Goal: Task Accomplishment & Management: Complete application form

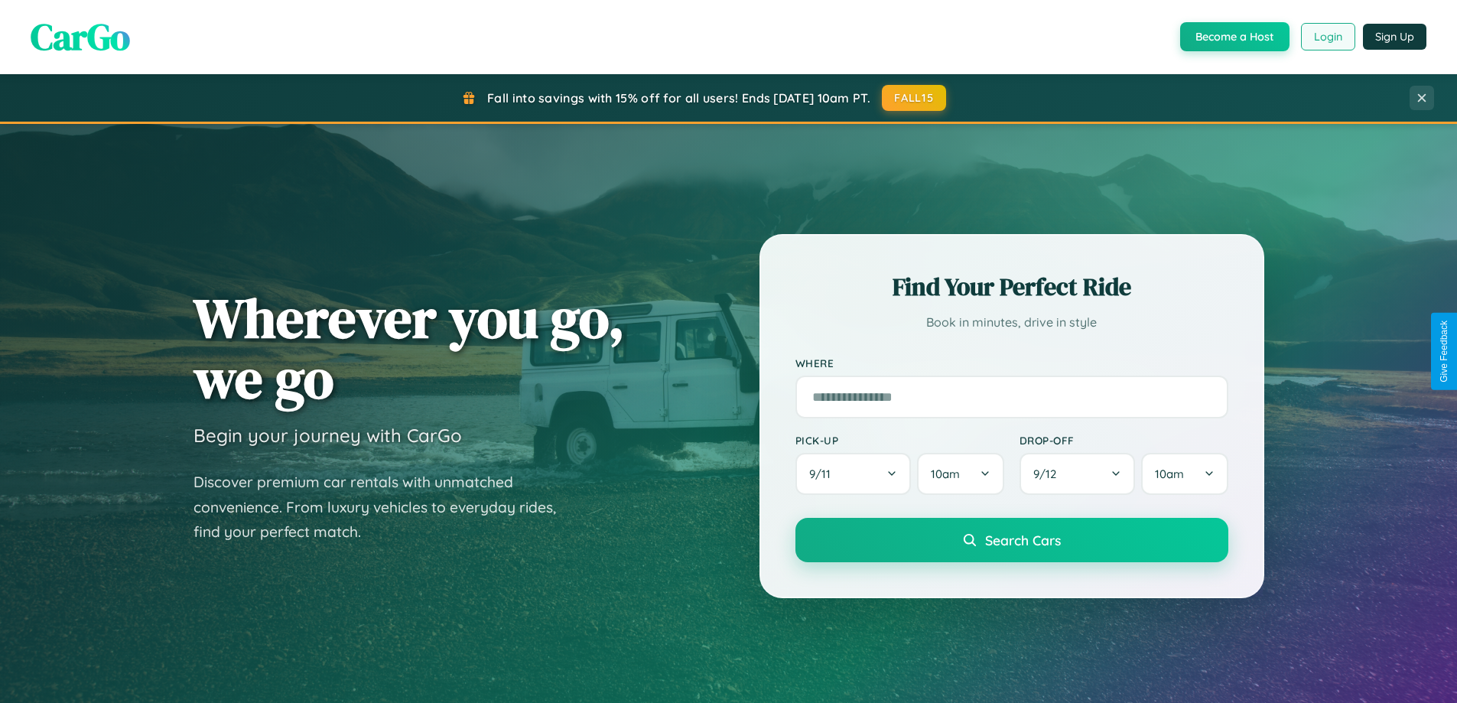
click at [1327, 37] on button "Login" at bounding box center [1328, 37] width 54 height 28
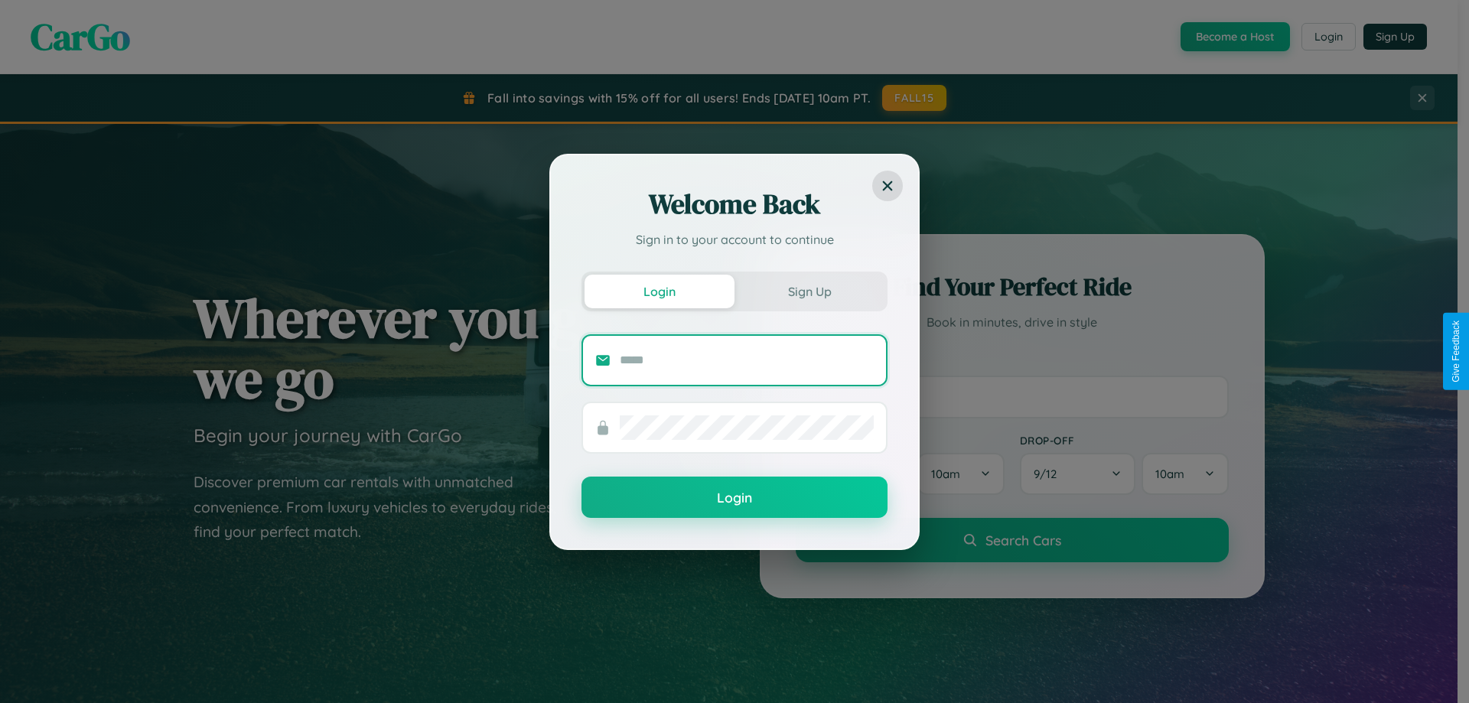
click at [747, 360] on input "text" at bounding box center [747, 360] width 254 height 24
type input "**********"
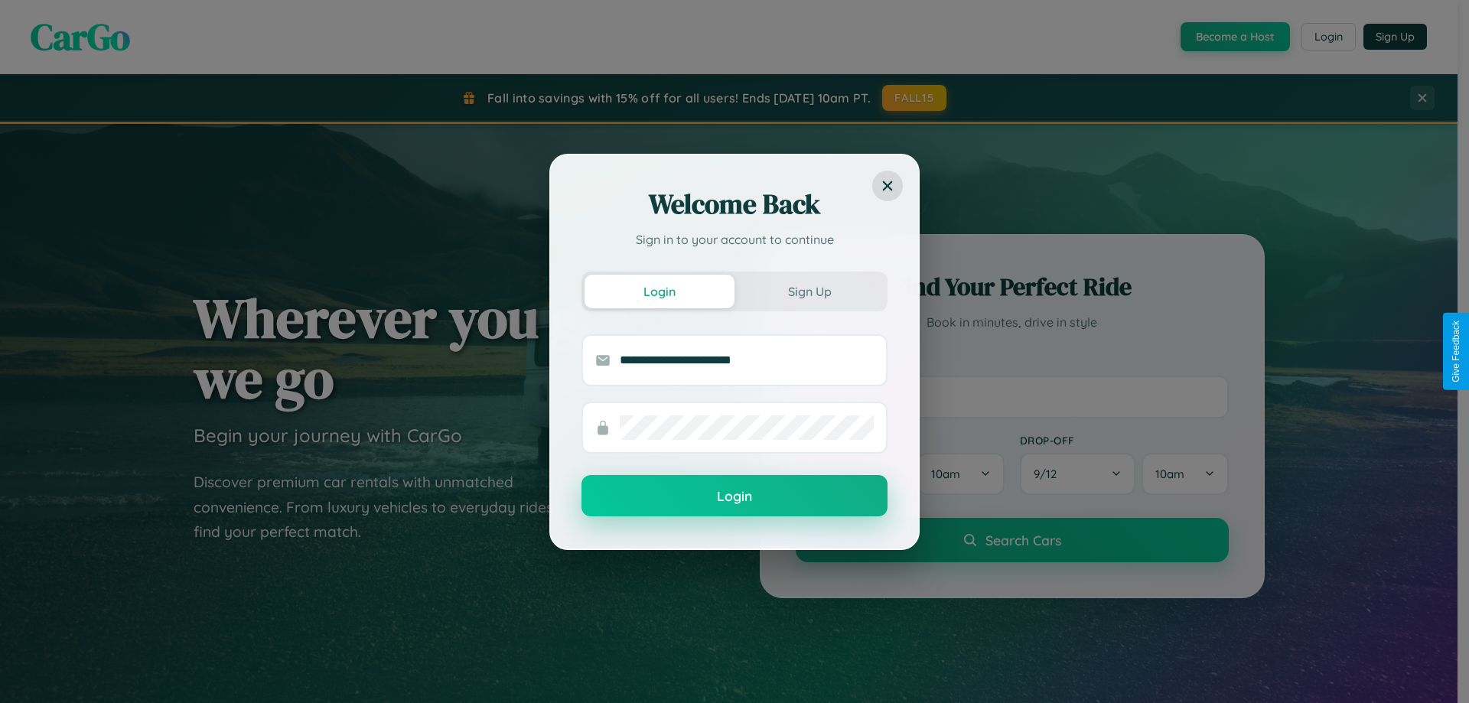
click at [734, 496] on button "Login" at bounding box center [734, 495] width 306 height 41
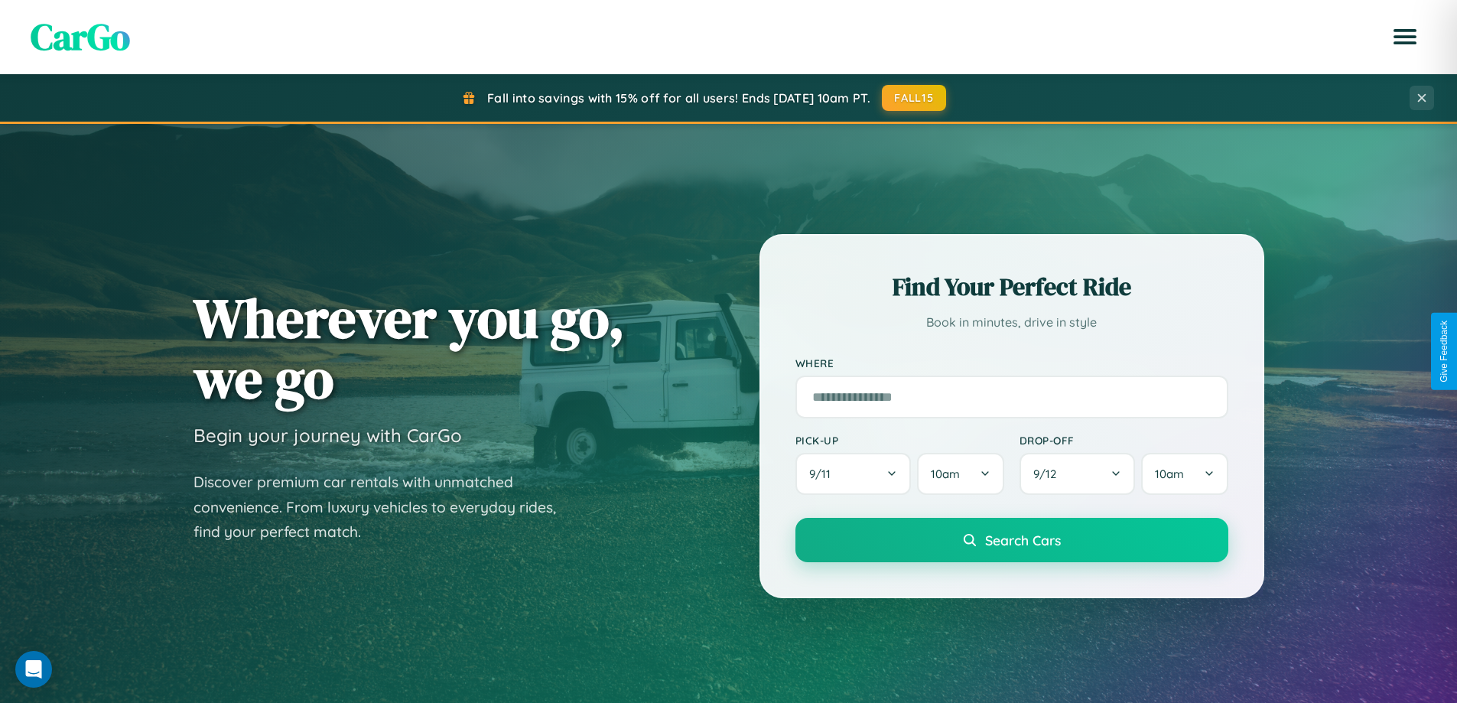
scroll to position [2943, 0]
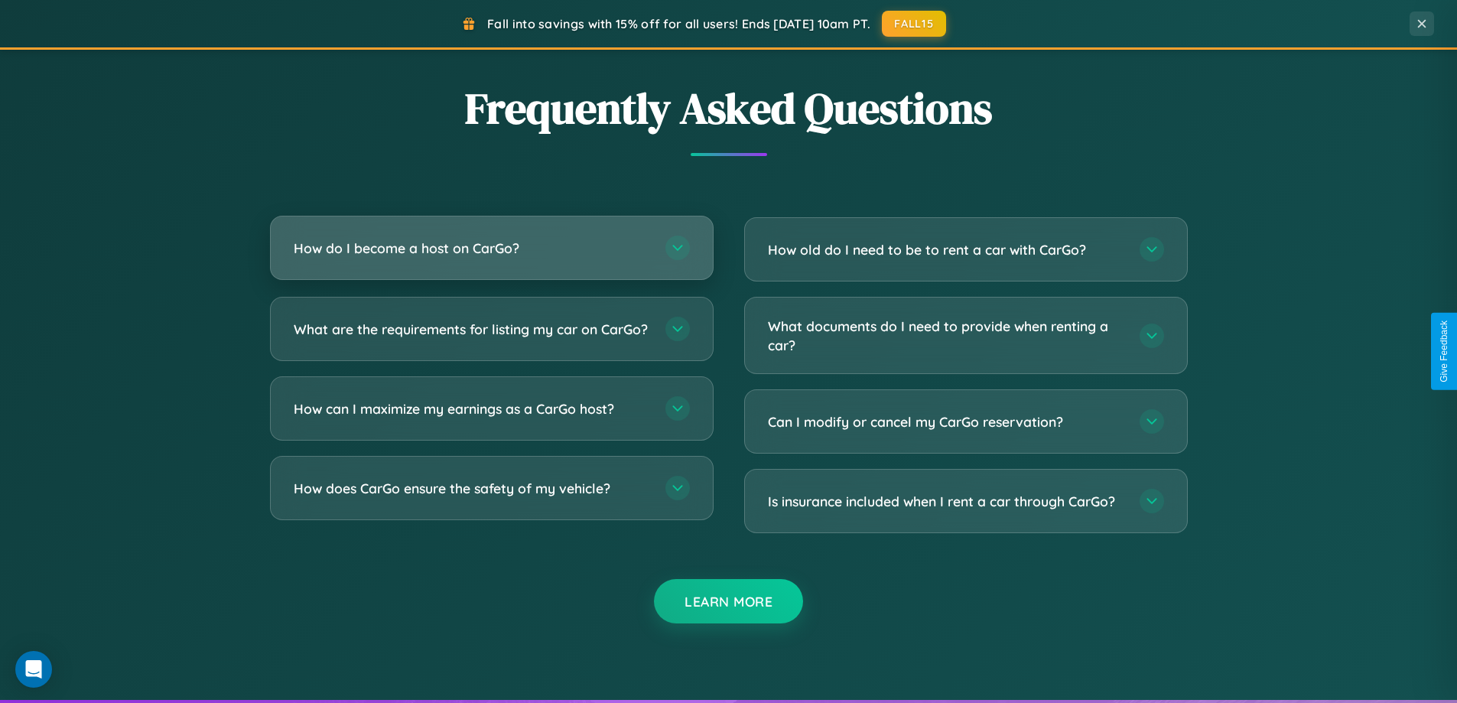
click at [491, 248] on h3 "How do I become a host on CarGo?" at bounding box center [472, 248] width 356 height 19
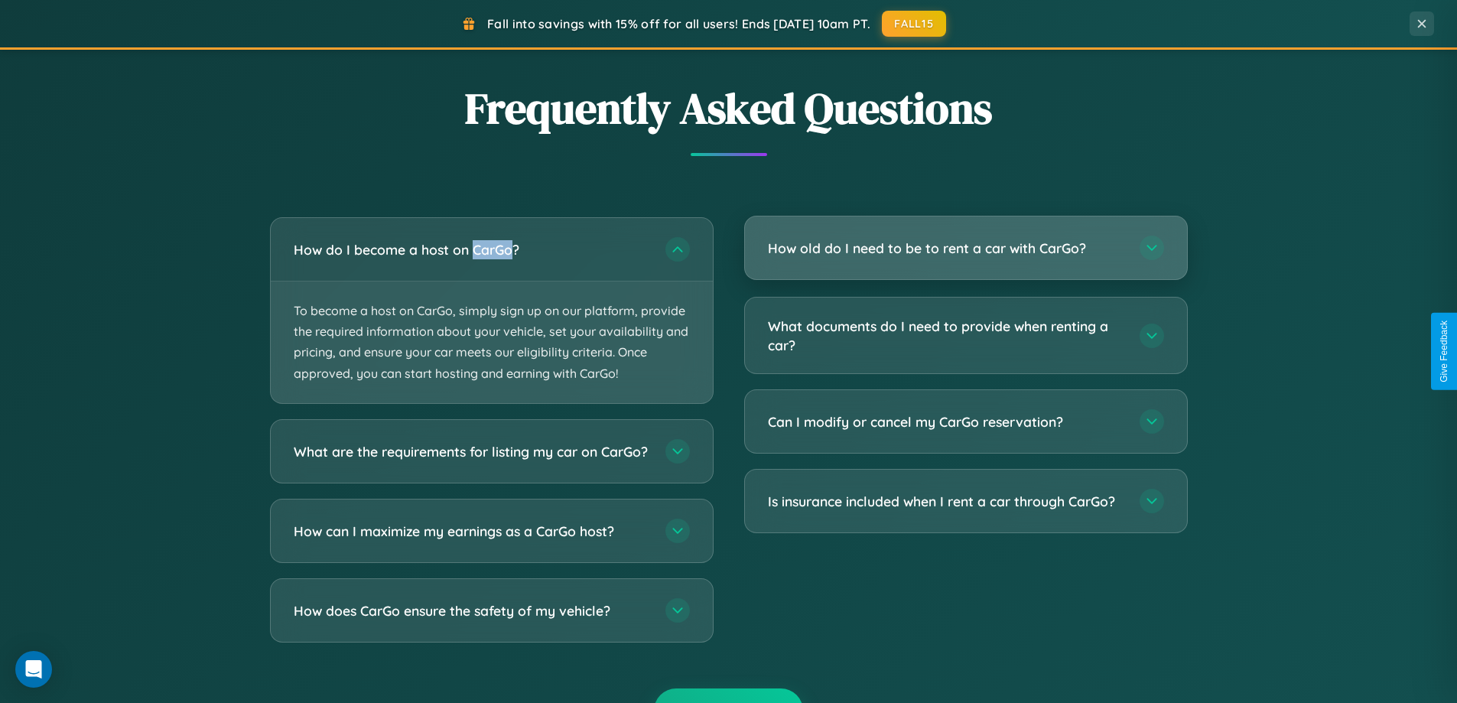
click at [965, 249] on h3 "How old do I need to be to rent a car with CarGo?" at bounding box center [946, 248] width 356 height 19
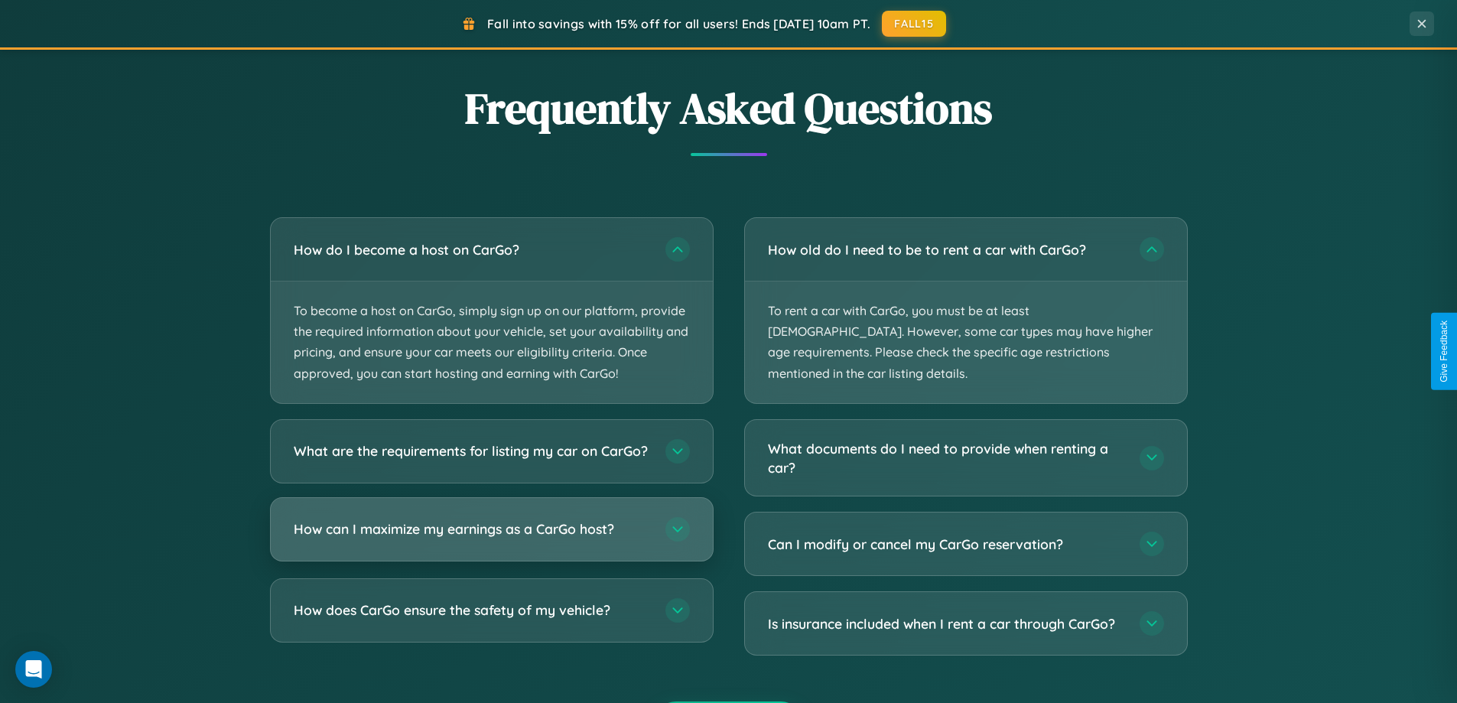
click at [491, 539] on h3 "How can I maximize my earnings as a CarGo host?" at bounding box center [472, 528] width 356 height 19
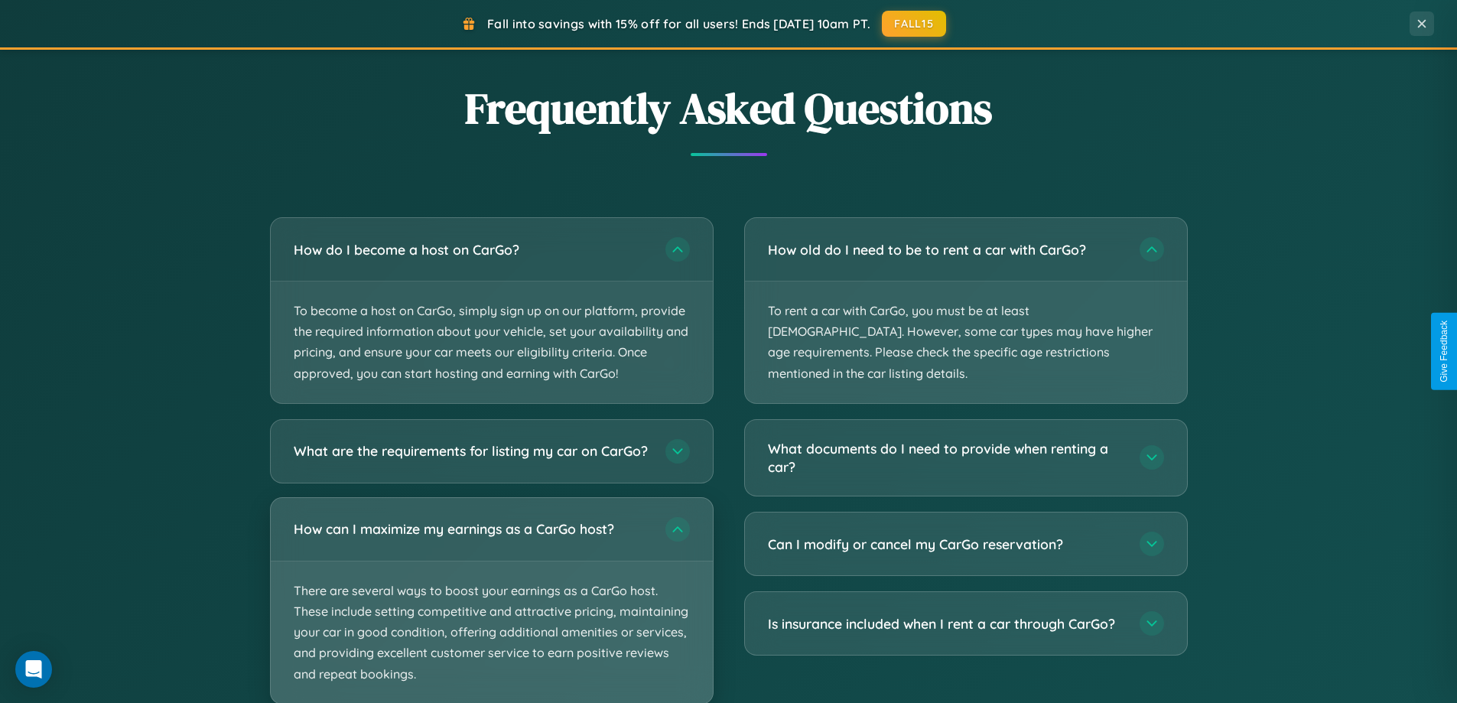
click at [491, 607] on p "There are several ways to boost your earnings as a CarGo host. These include se…" at bounding box center [492, 632] width 442 height 142
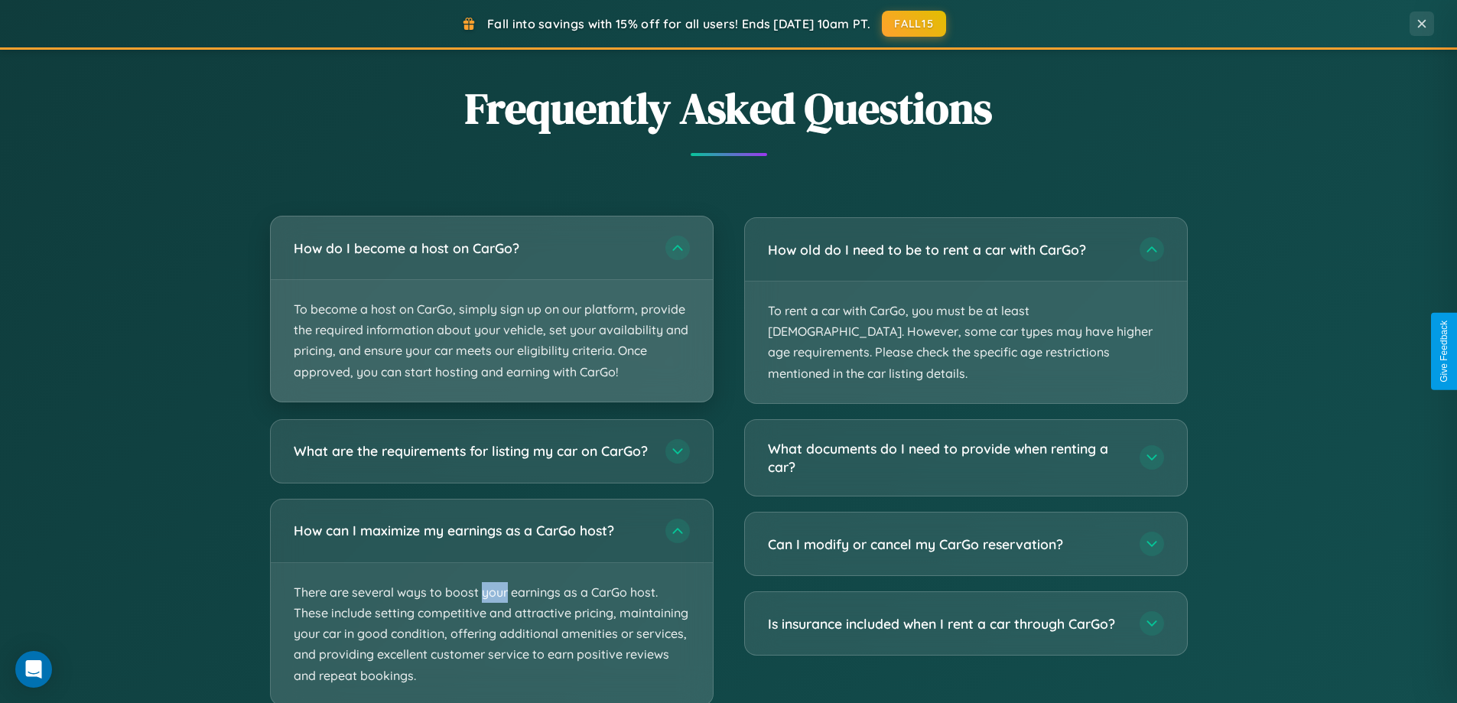
click at [491, 309] on p "To become a host on CarGo, simply sign up on our platform, provide the required…" at bounding box center [492, 341] width 442 height 122
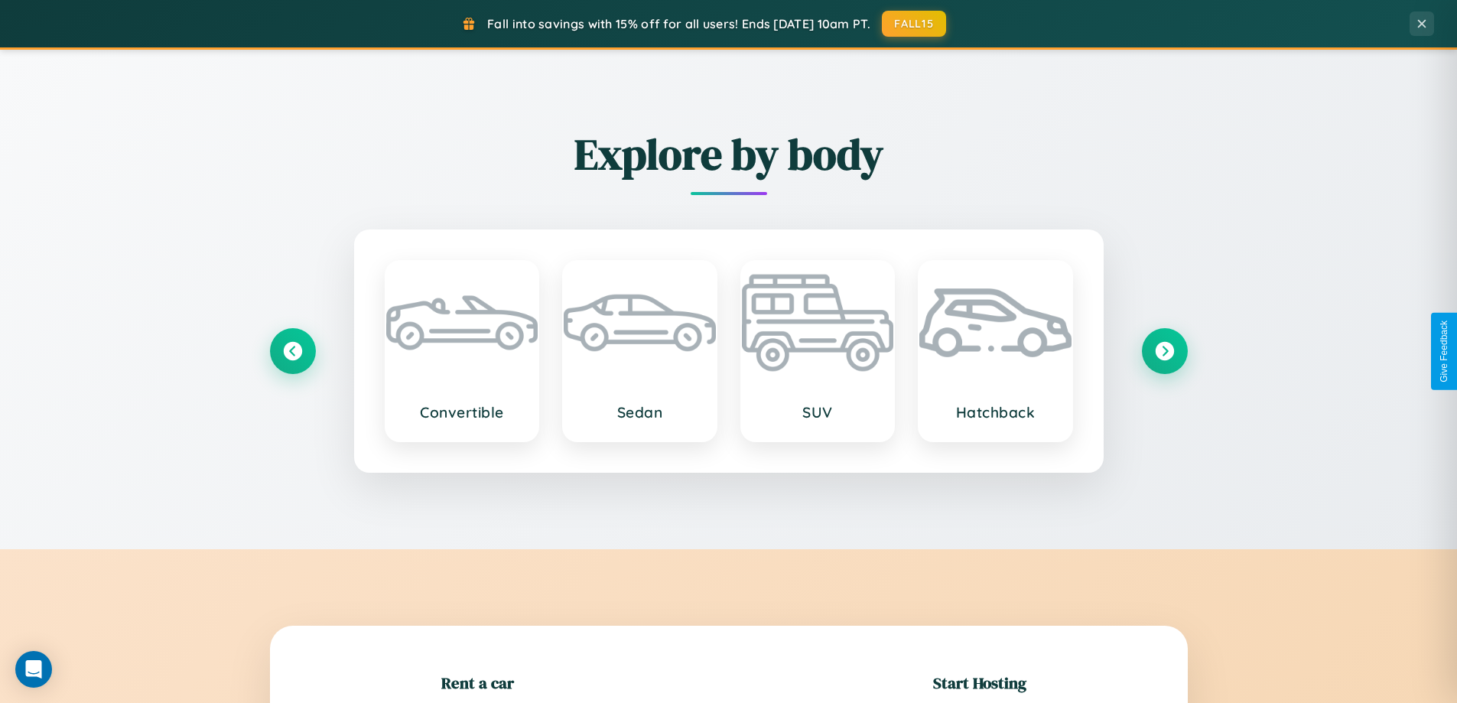
scroll to position [330, 0]
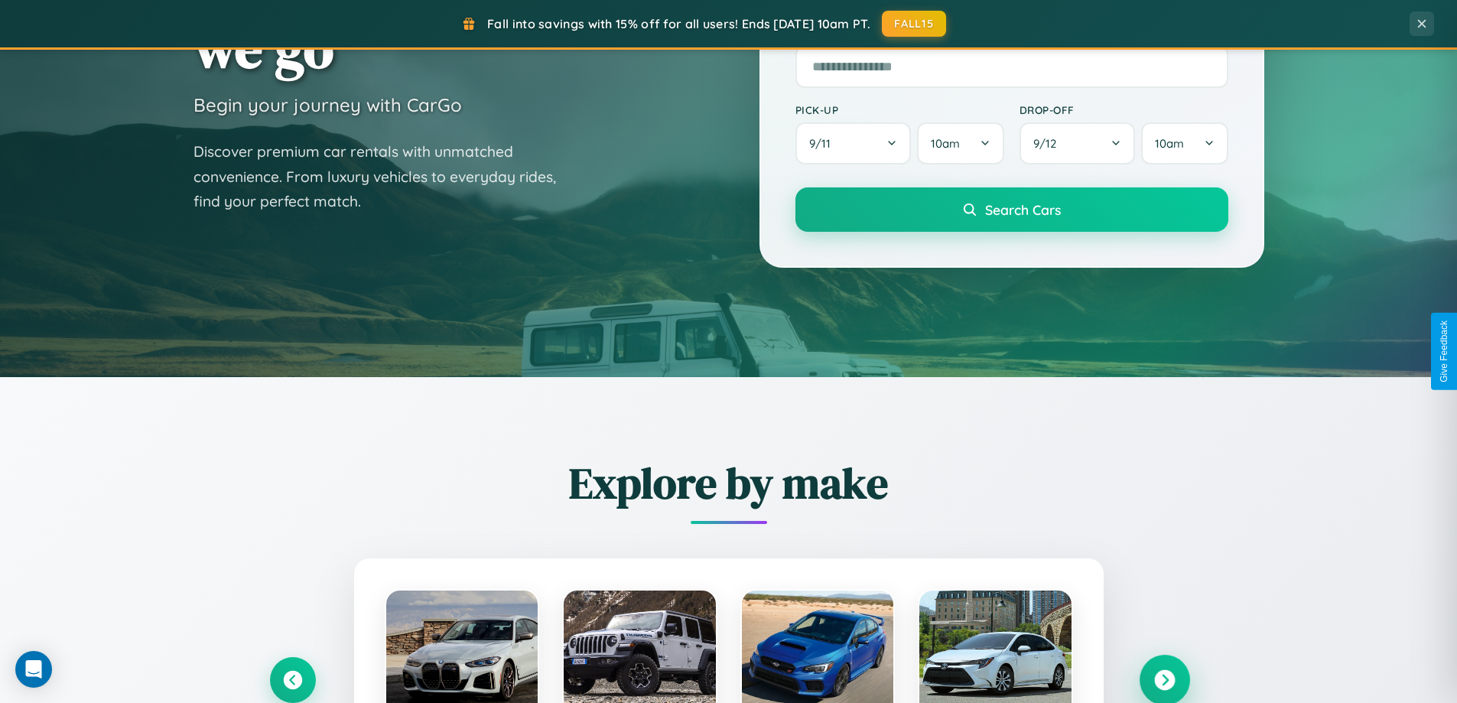
click at [1164, 680] on icon at bounding box center [1164, 680] width 21 height 21
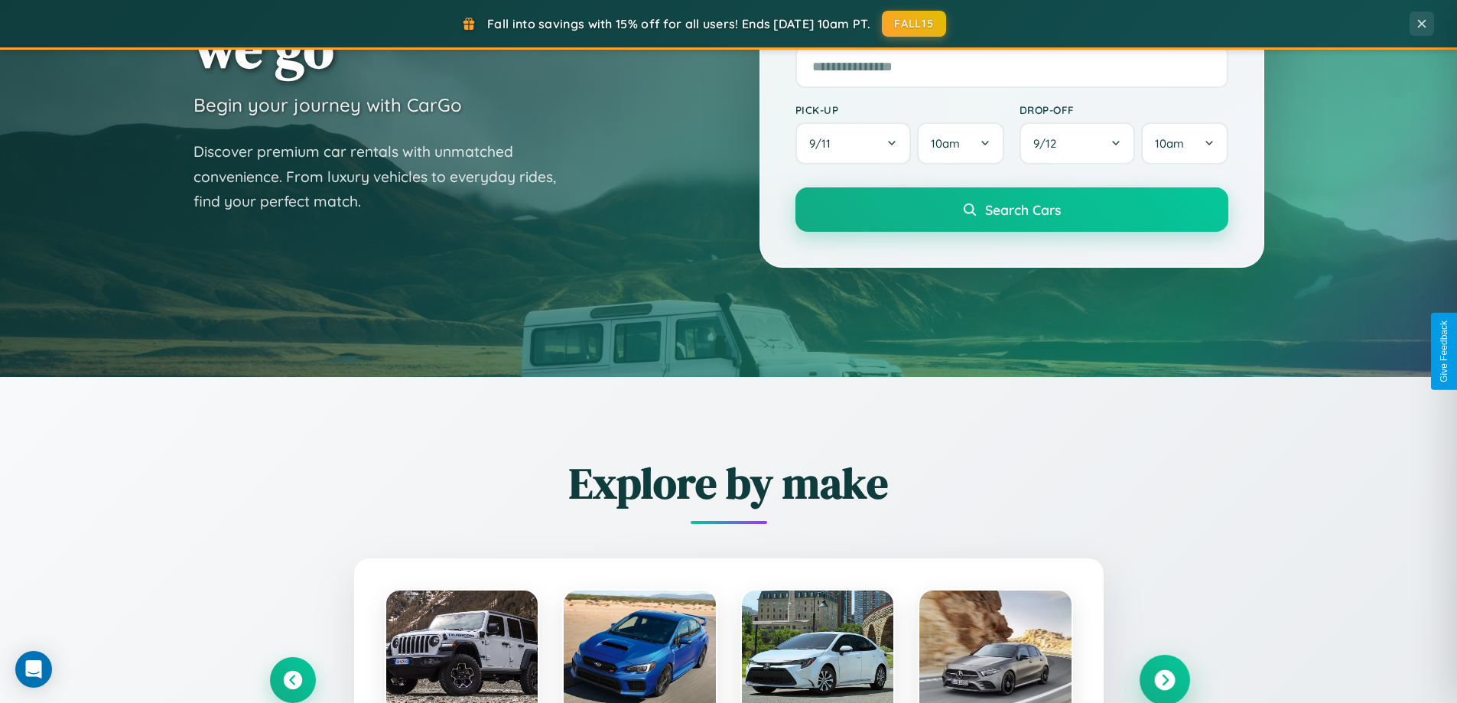
click at [1164, 678] on icon at bounding box center [1164, 680] width 21 height 21
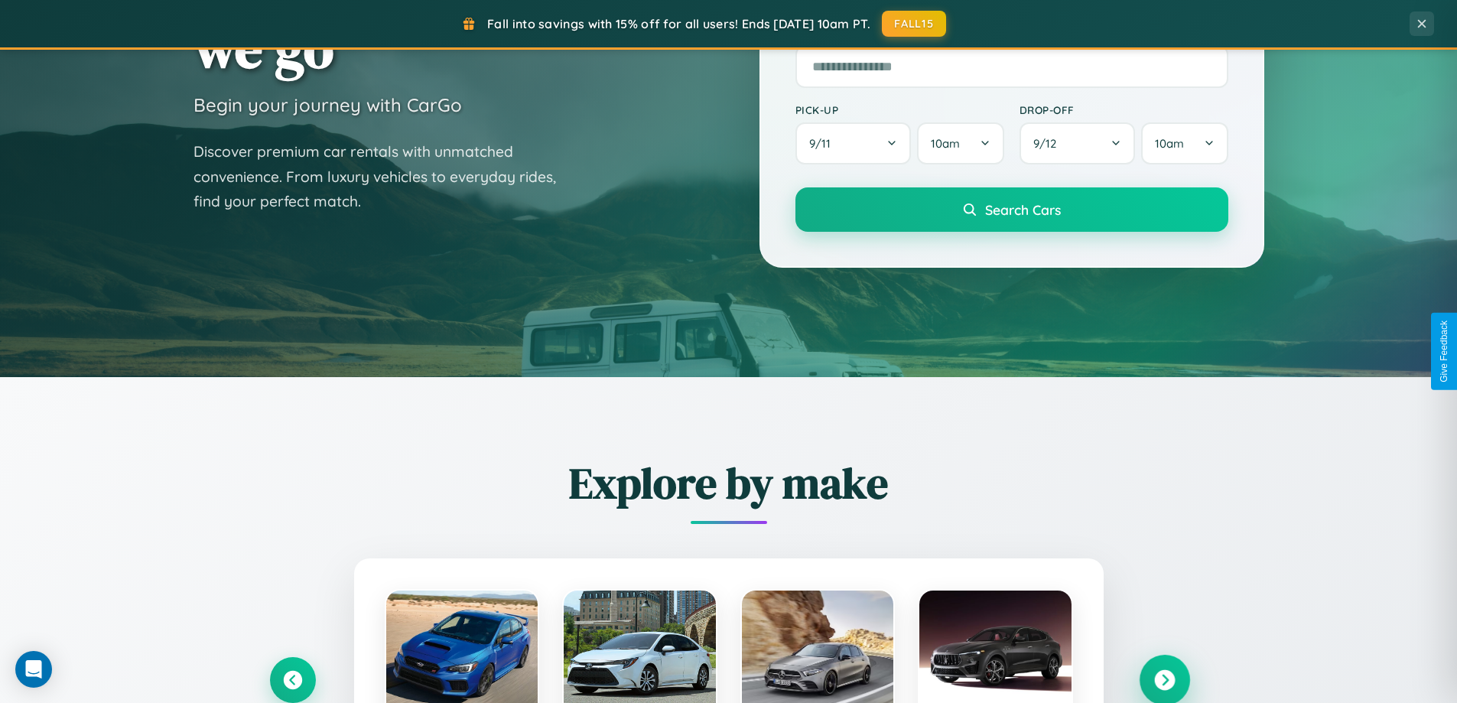
click at [1164, 678] on icon at bounding box center [1164, 680] width 21 height 21
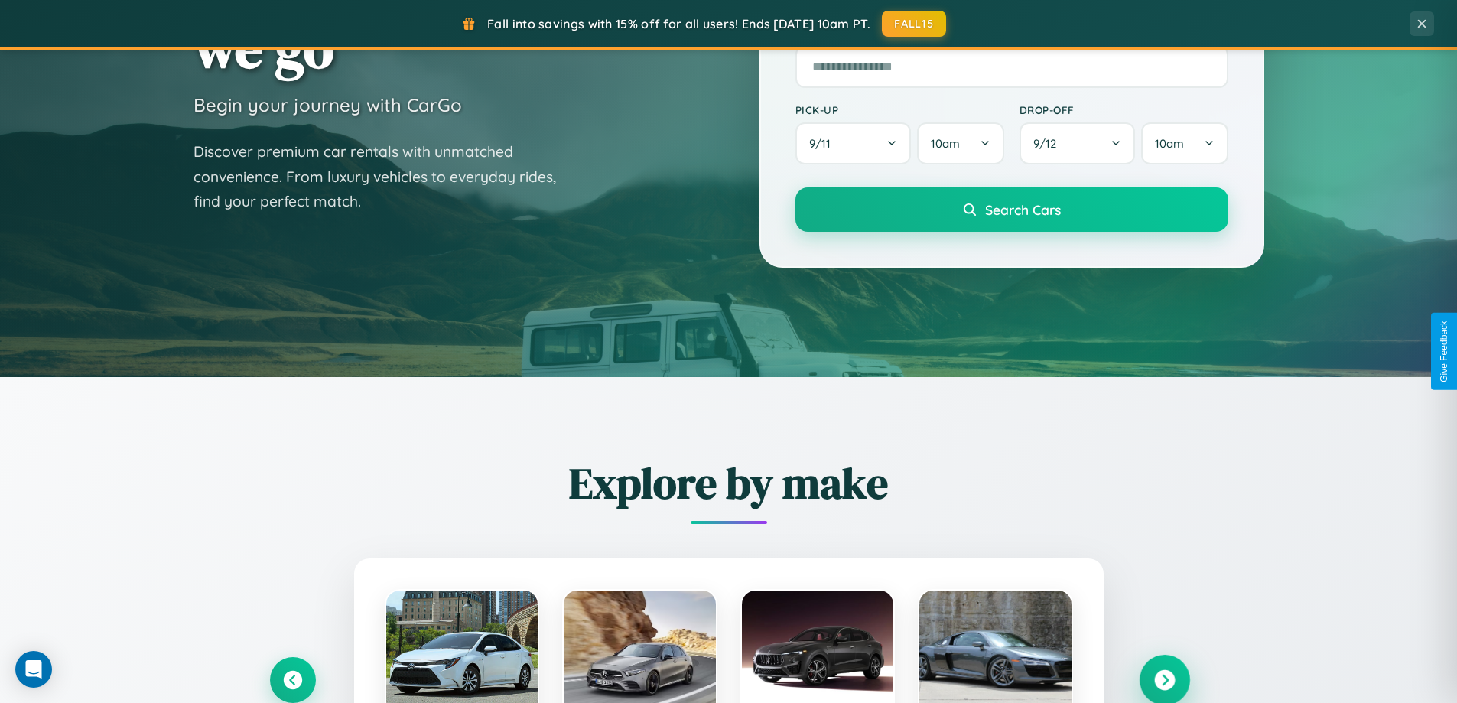
click at [1164, 678] on icon at bounding box center [1164, 680] width 21 height 21
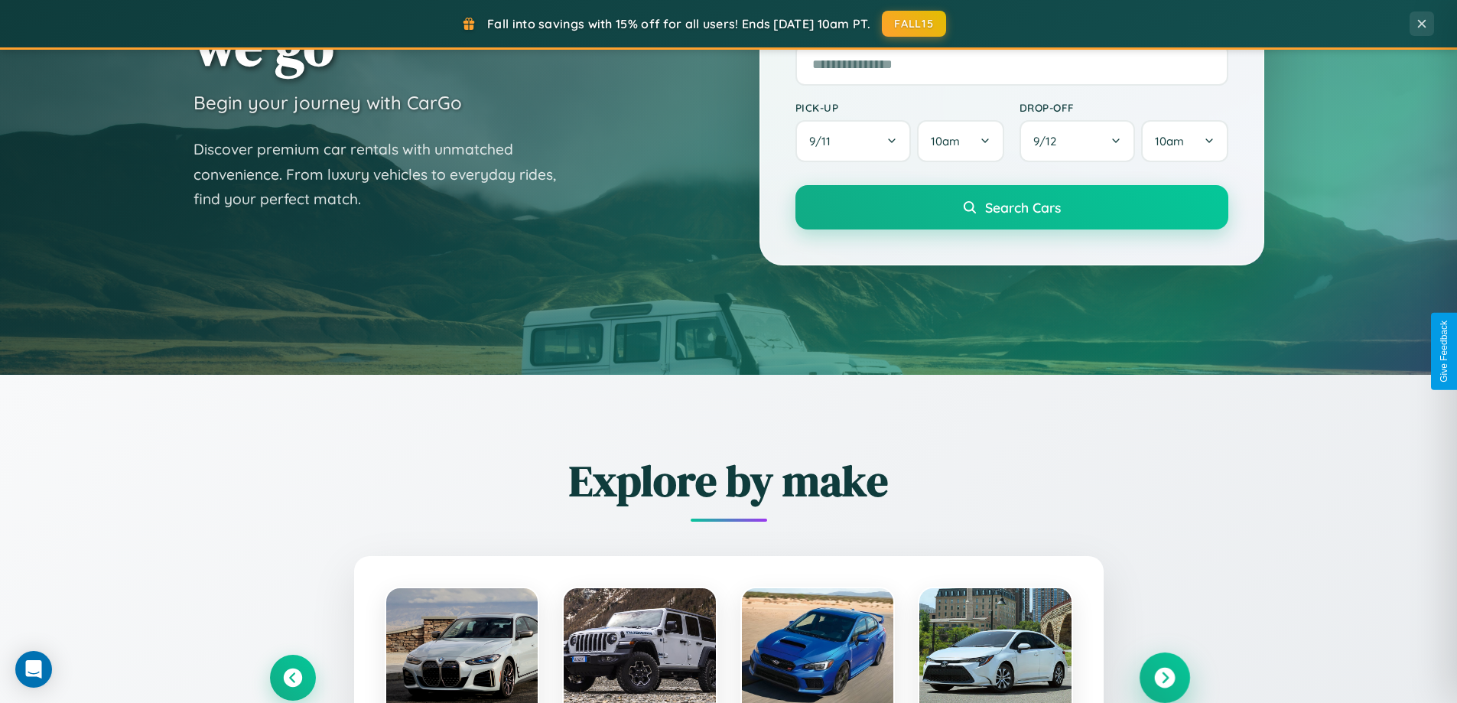
scroll to position [2458, 0]
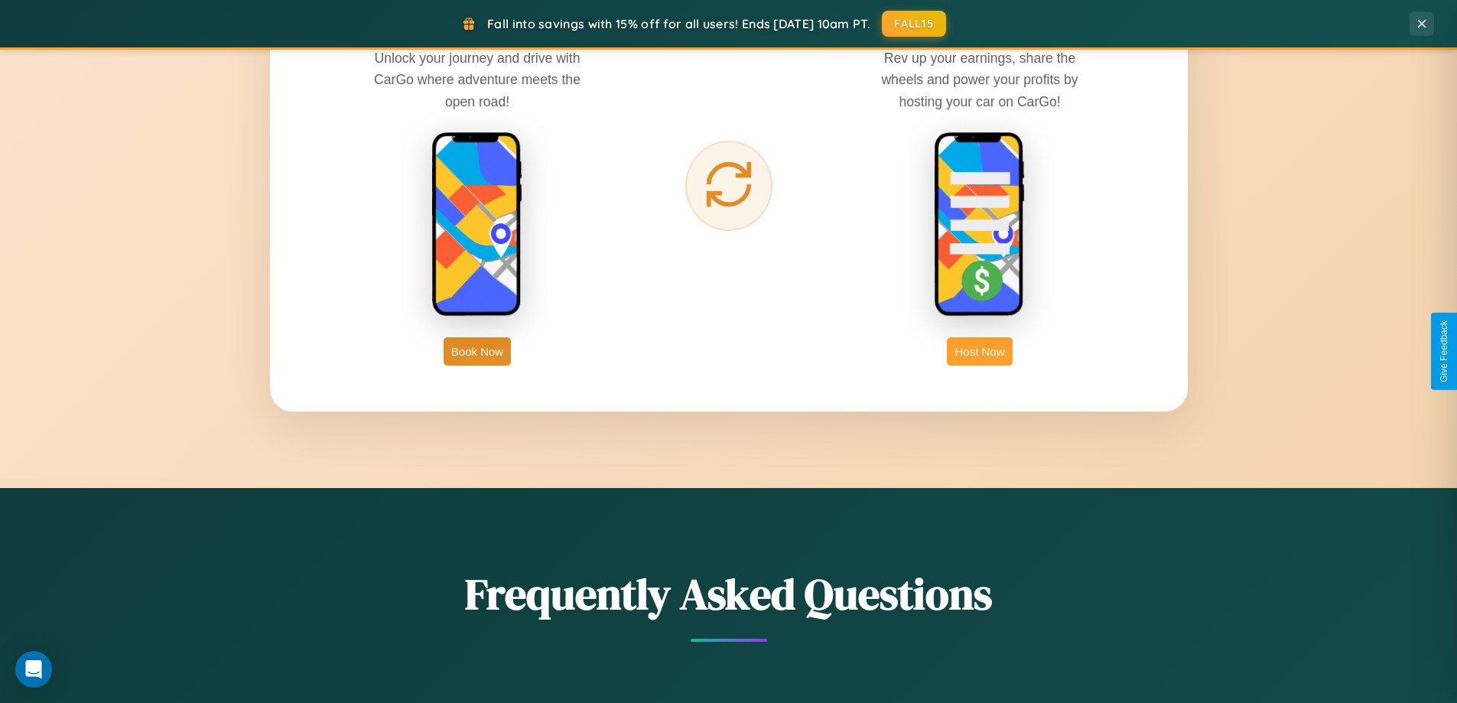
click at [980, 351] on button "Host Now" at bounding box center [979, 351] width 65 height 28
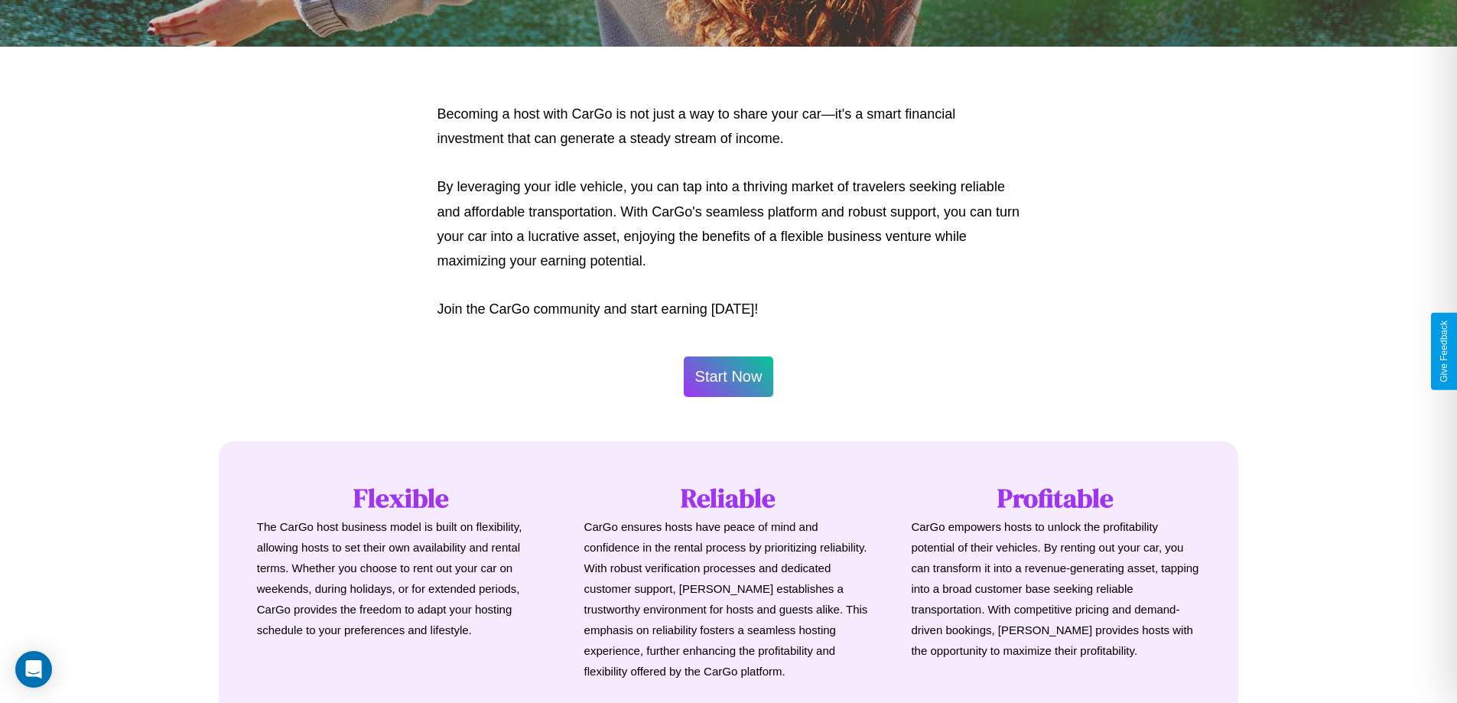
scroll to position [739, 0]
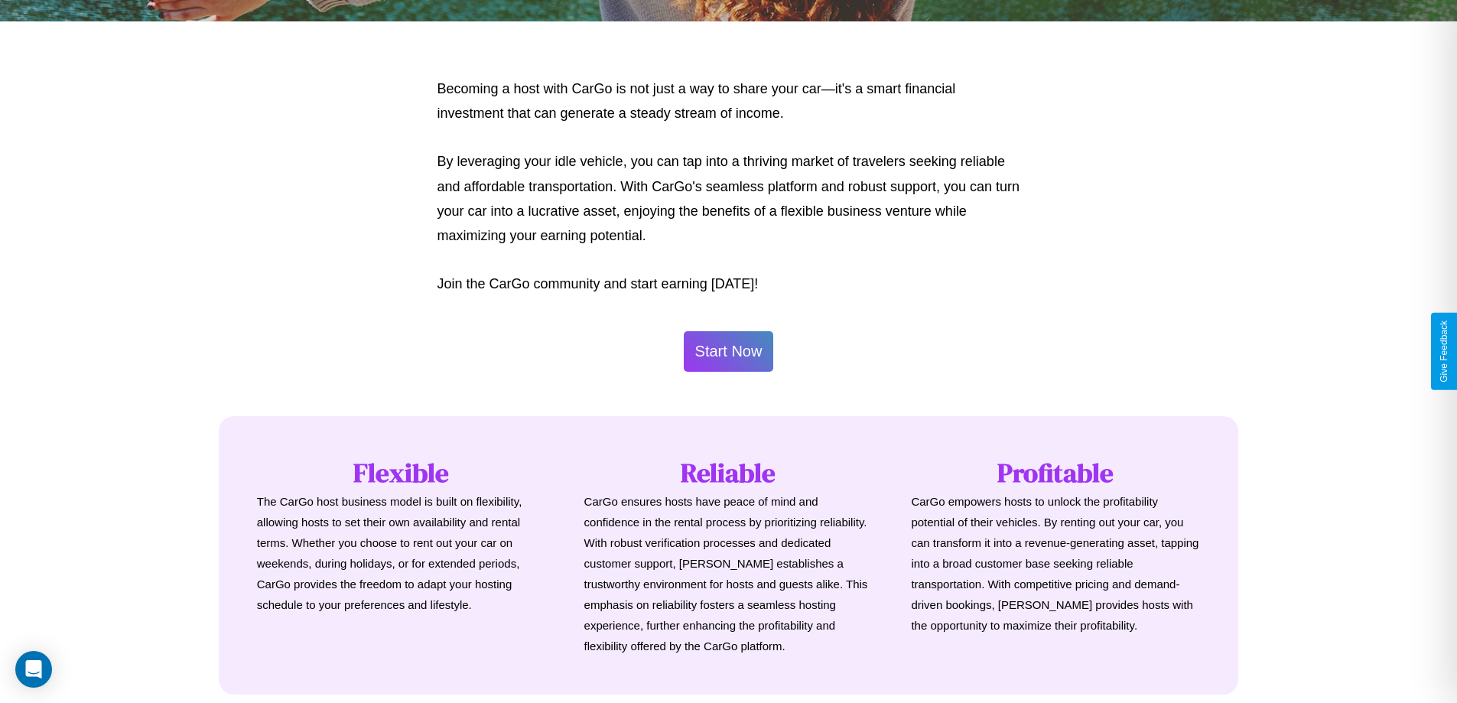
click at [728, 351] on button "Start Now" at bounding box center [729, 351] width 90 height 41
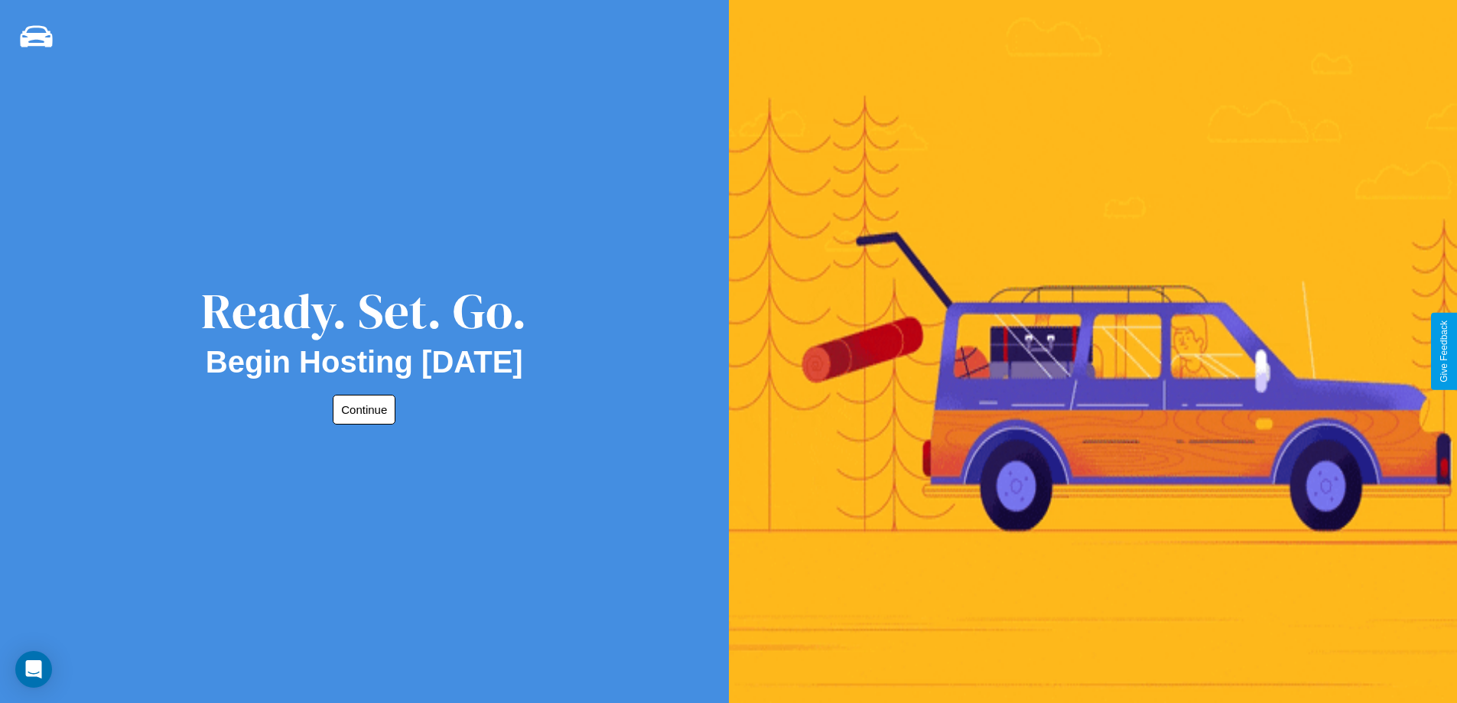
click at [361, 409] on button "Continue" at bounding box center [364, 410] width 63 height 30
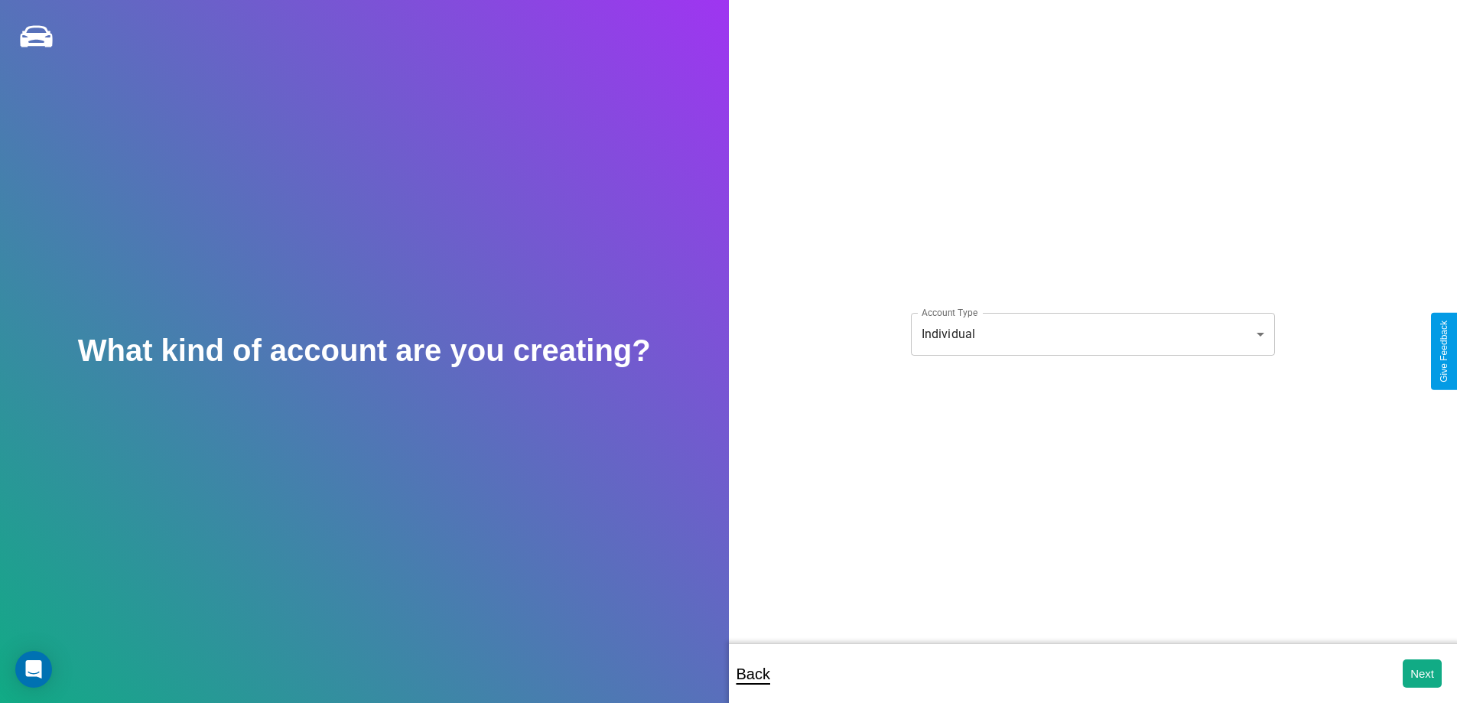
click at [1092, 334] on body "**********" at bounding box center [728, 362] width 1457 height 724
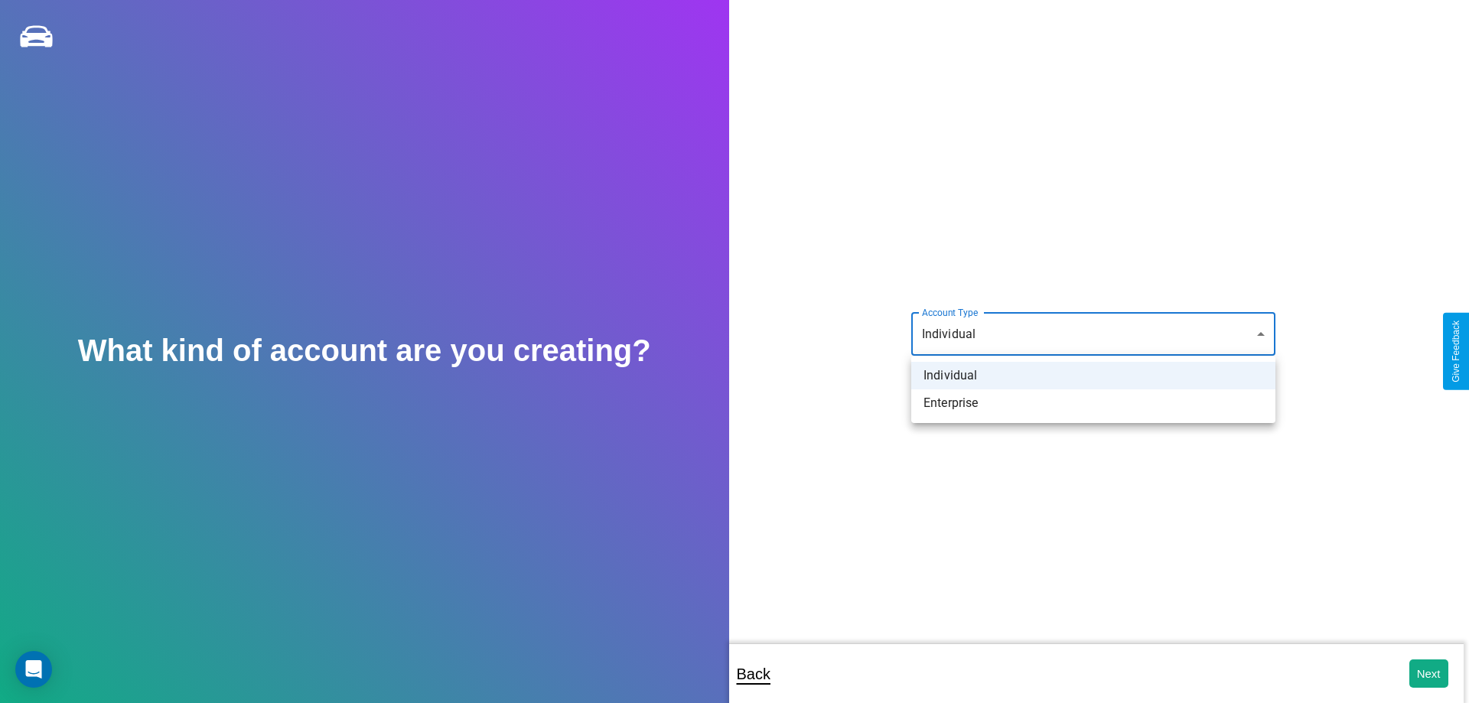
click at [1093, 376] on li "Individual" at bounding box center [1093, 376] width 364 height 28
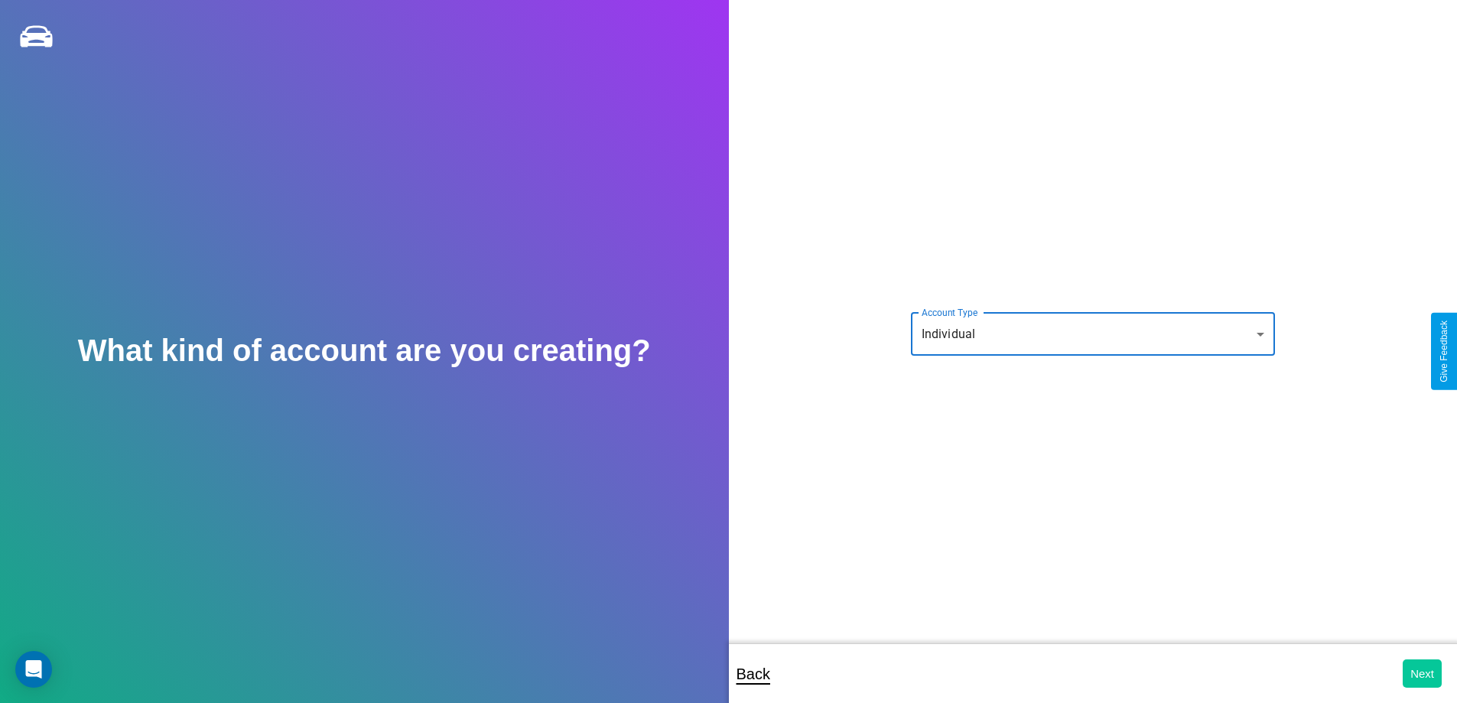
click at [1422, 673] on button "Next" at bounding box center [1422, 673] width 39 height 28
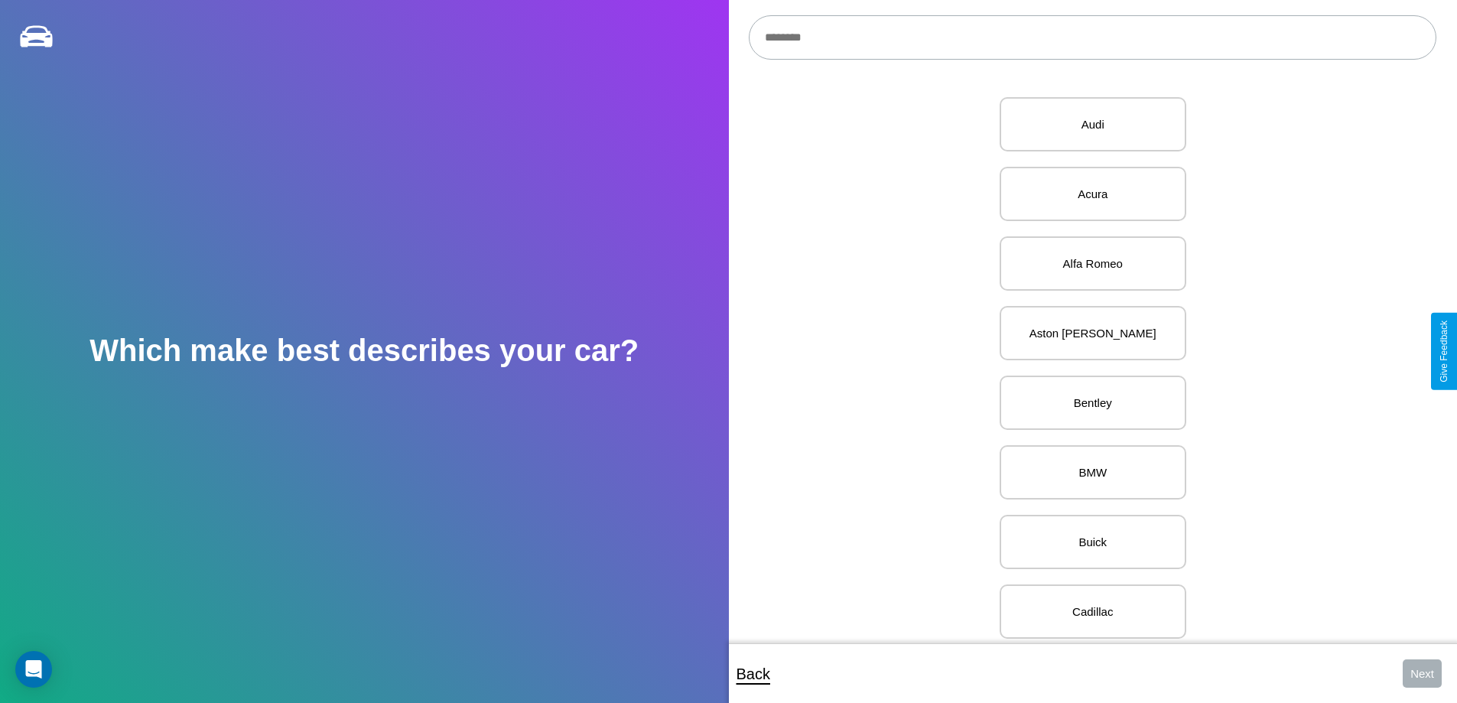
click at [1092, 37] on input "text" at bounding box center [1093, 37] width 688 height 44
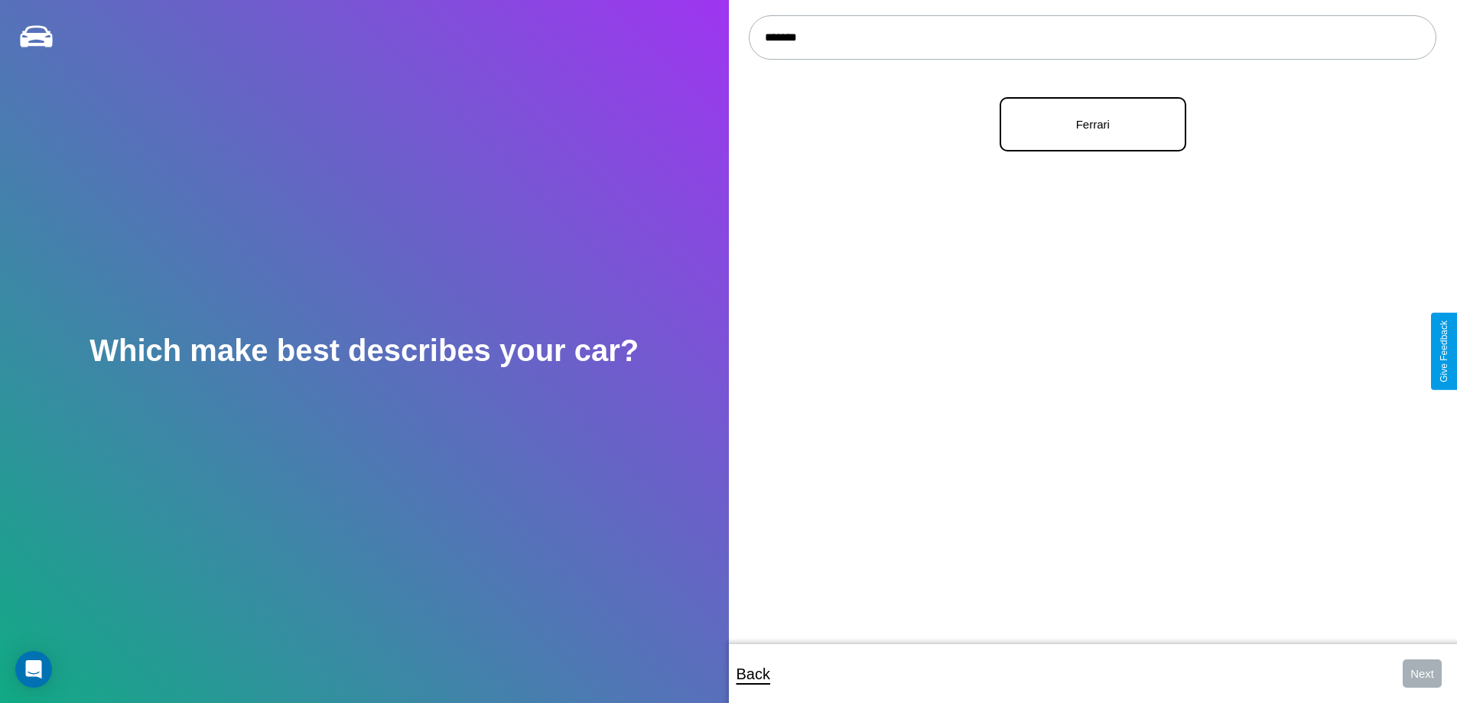
type input "*******"
click at [1087, 125] on p "Ferrari" at bounding box center [1093, 124] width 153 height 21
click at [1422, 673] on button "Next" at bounding box center [1422, 673] width 39 height 28
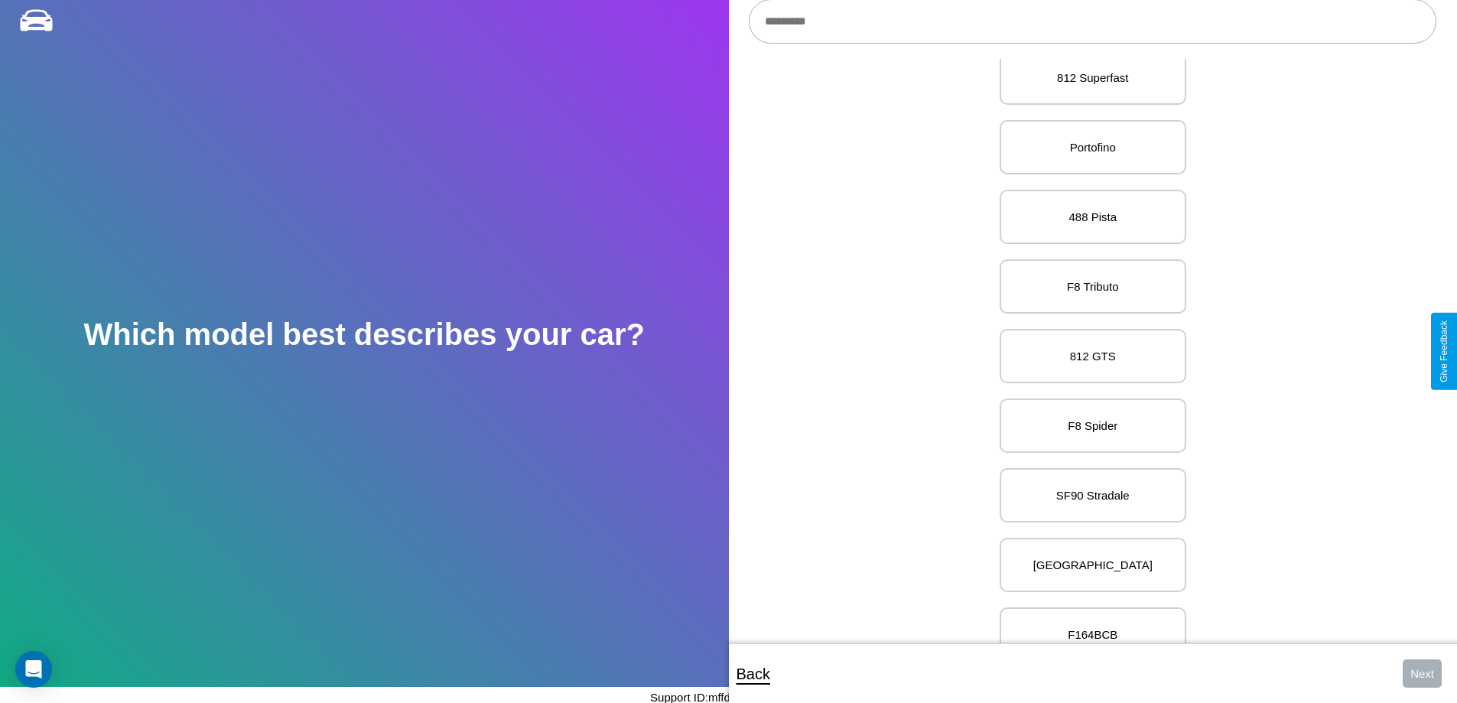
scroll to position [4909, 0]
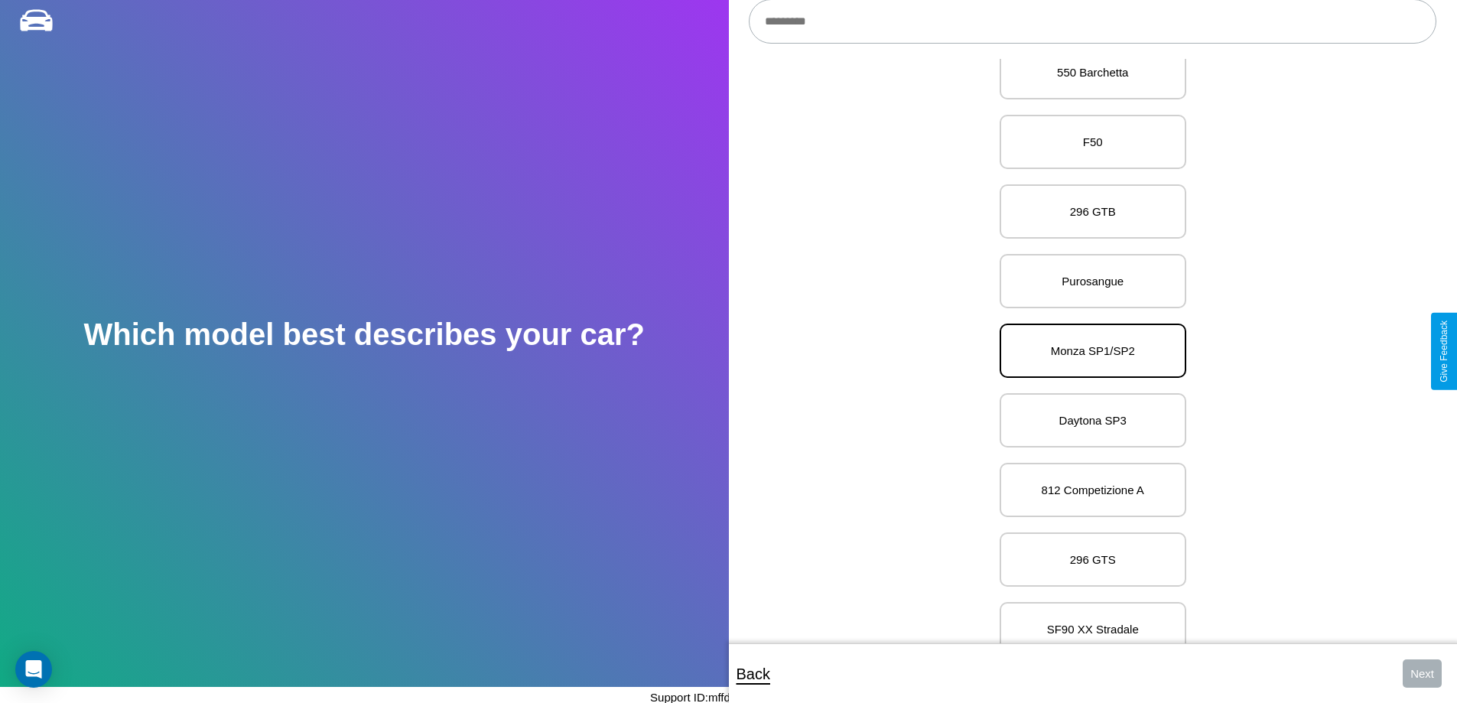
click at [1087, 351] on p "Monza SP1/SP2" at bounding box center [1093, 350] width 153 height 21
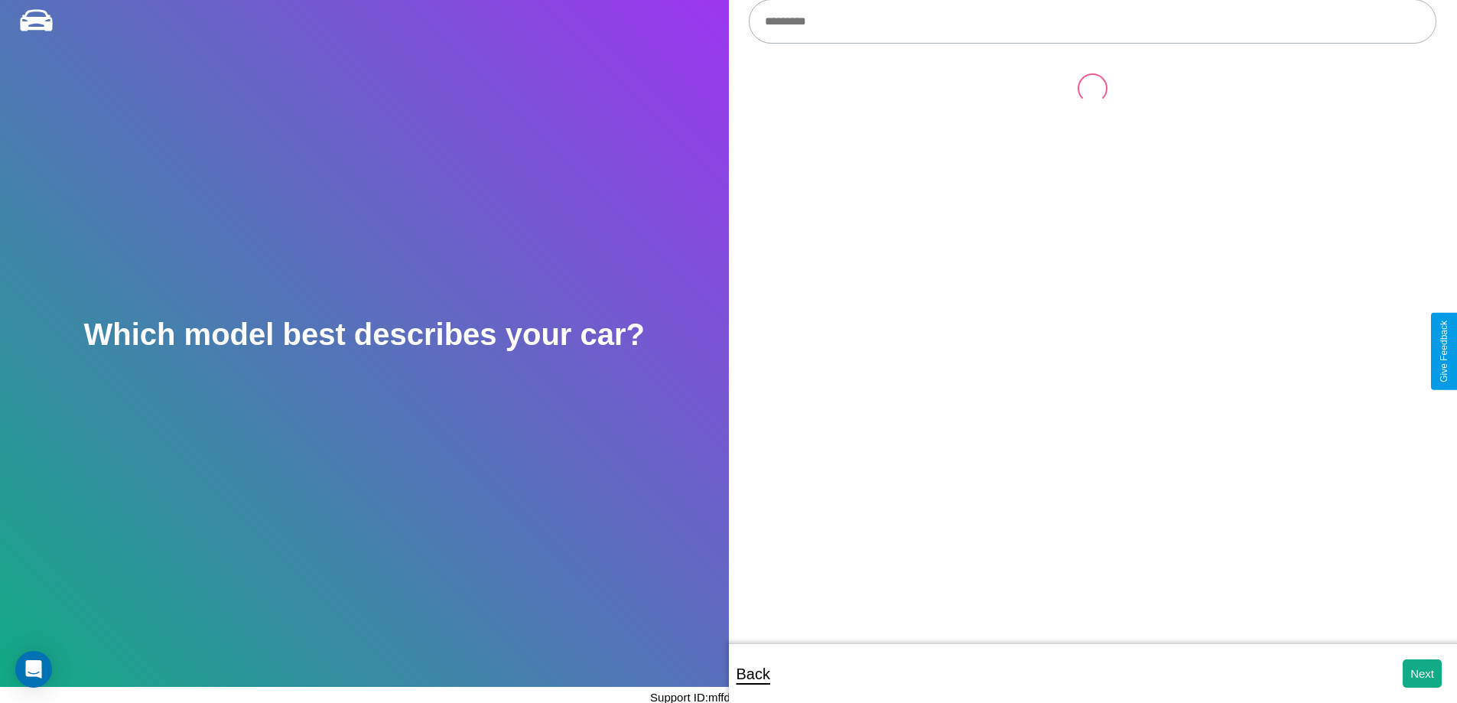
scroll to position [0, 0]
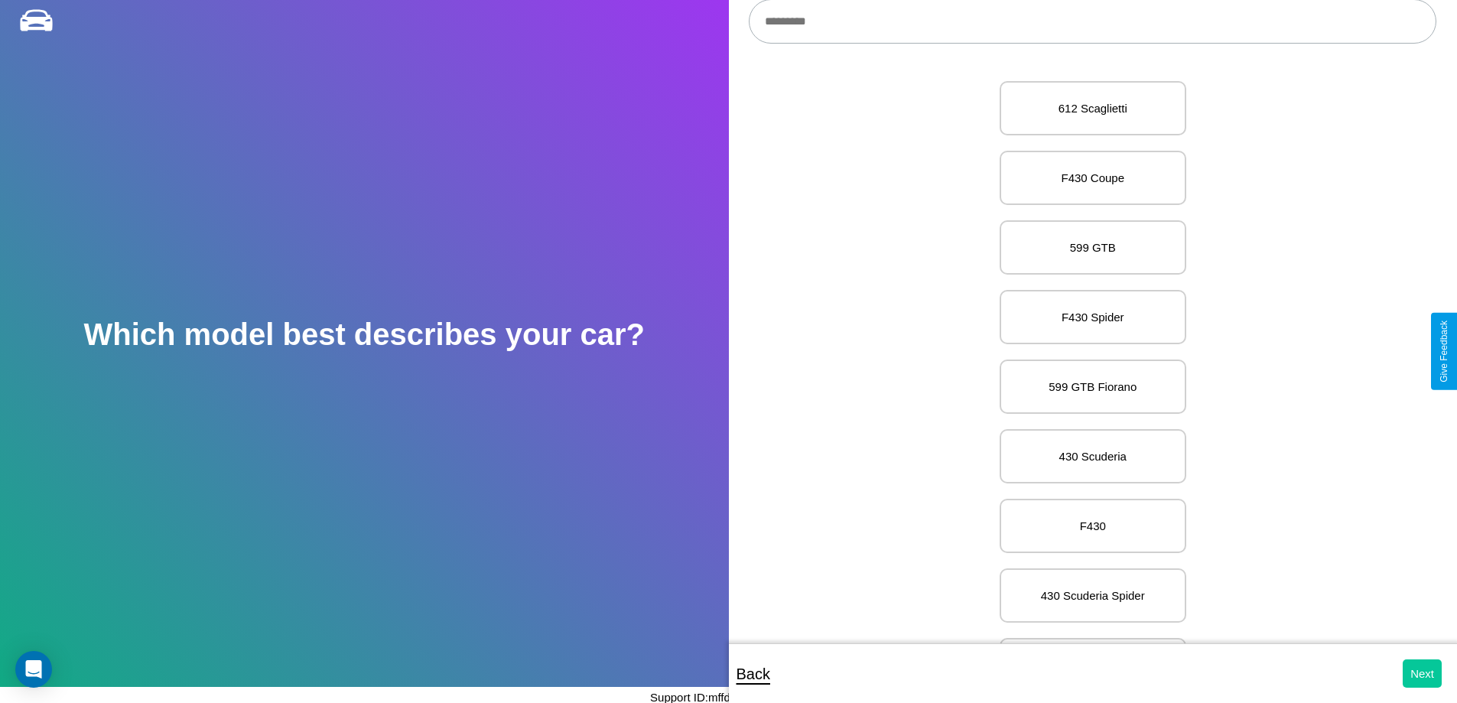
click at [1422, 673] on button "Next" at bounding box center [1422, 673] width 39 height 28
